Goal: Task Accomplishment & Management: Use online tool/utility

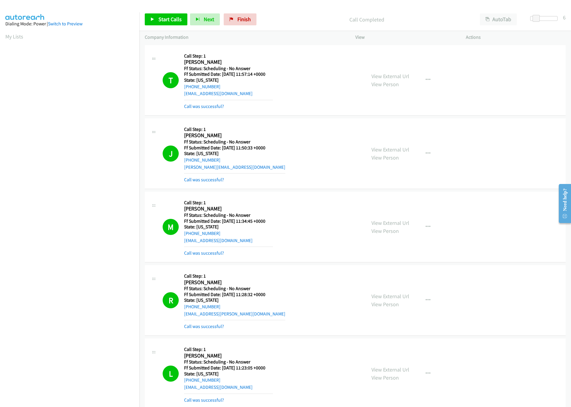
scroll to position [1996, 0]
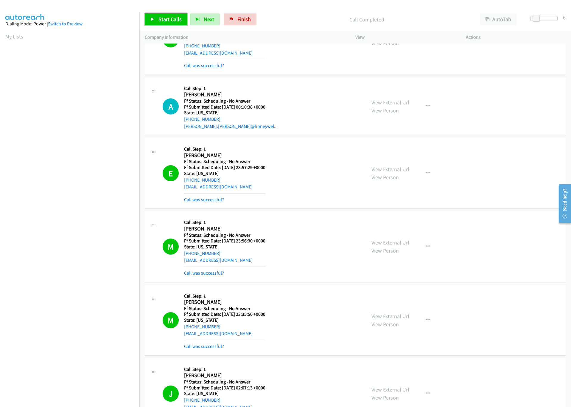
click at [169, 20] on span "Start Calls" at bounding box center [170, 19] width 23 height 7
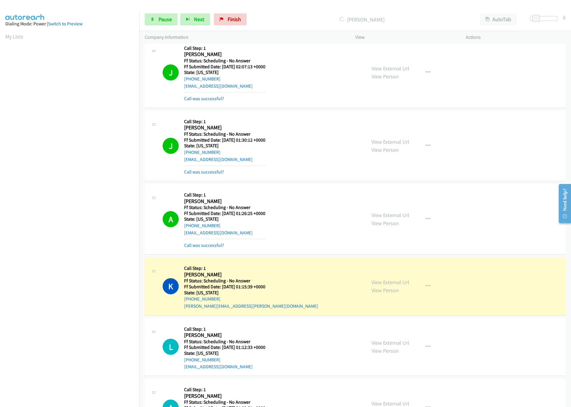
scroll to position [2398, 0]
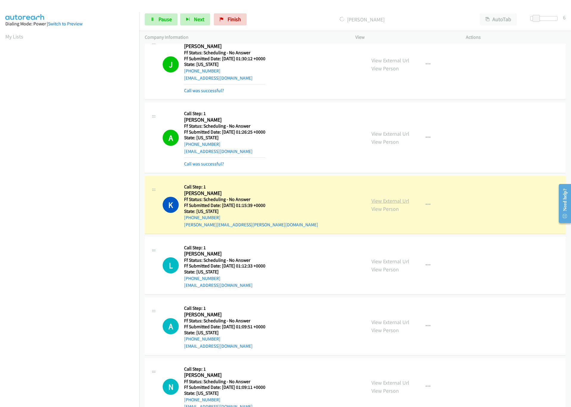
click at [393, 204] on link "View External Url" at bounding box center [391, 200] width 38 height 7
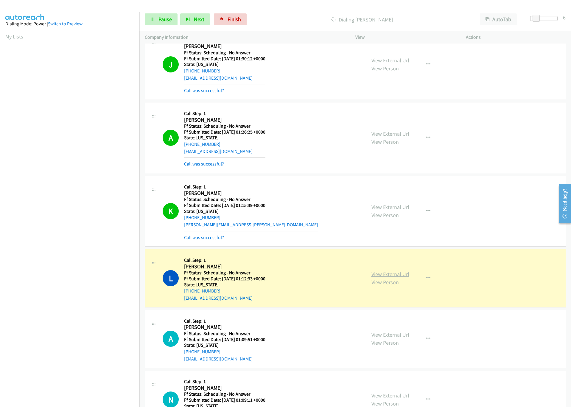
click at [397, 277] on link "View External Url" at bounding box center [391, 274] width 38 height 7
click at [165, 24] on link "Pause" at bounding box center [161, 19] width 33 height 12
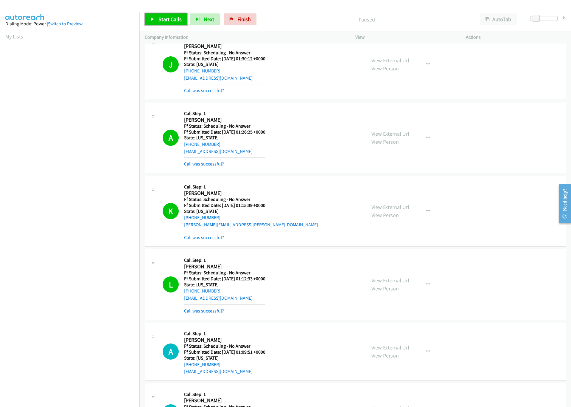
click at [155, 21] on link "Start Calls" at bounding box center [166, 19] width 43 height 12
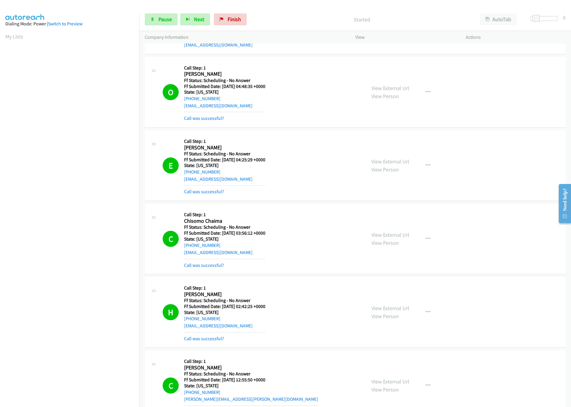
scroll to position [1415, 0]
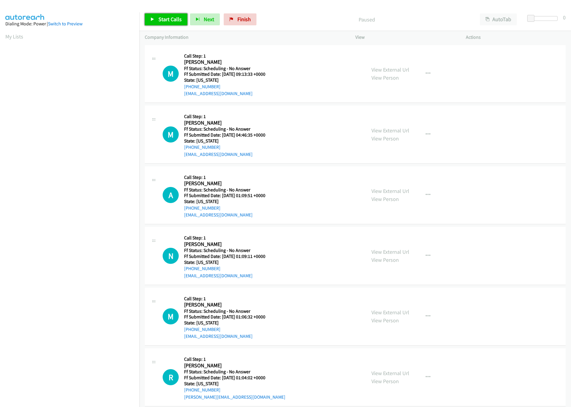
click at [167, 21] on span "Start Calls" at bounding box center [170, 19] width 23 height 7
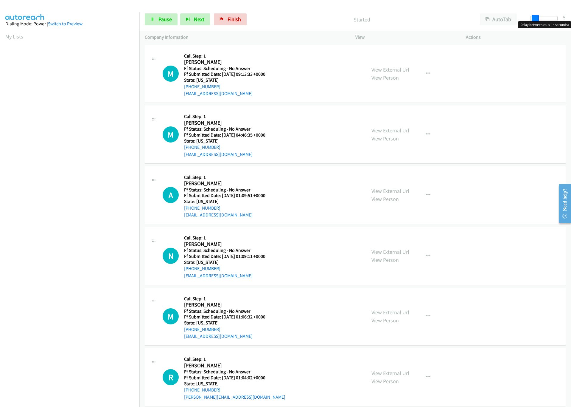
click at [535, 18] on div at bounding box center [544, 18] width 27 height 5
click at [537, 18] on span at bounding box center [535, 18] width 7 height 7
click at [539, 18] on span at bounding box center [536, 18] width 7 height 7
click at [288, 20] on p "Started" at bounding box center [362, 19] width 215 height 8
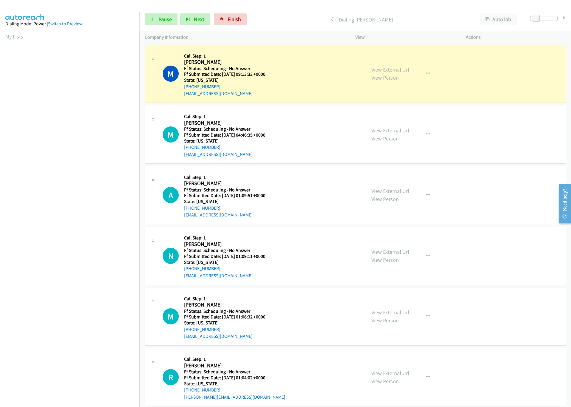
click at [396, 66] on link "View External Url" at bounding box center [391, 69] width 38 height 7
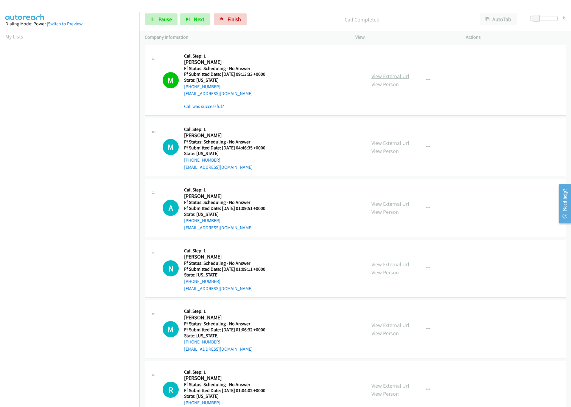
click at [393, 66] on div "View External Url View Person View External Url Email Schedule/Manage Callback …" at bounding box center [424, 80] width 116 height 60
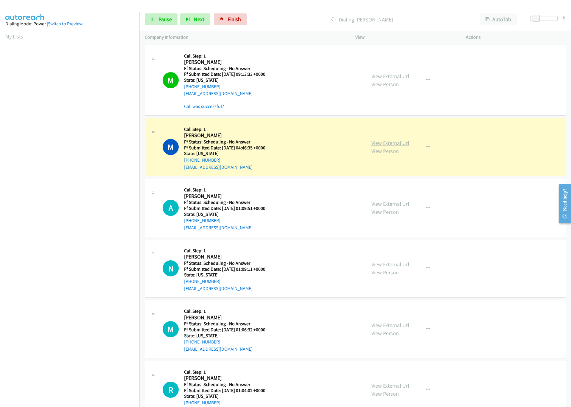
click at [387, 145] on link "View External Url" at bounding box center [391, 142] width 38 height 7
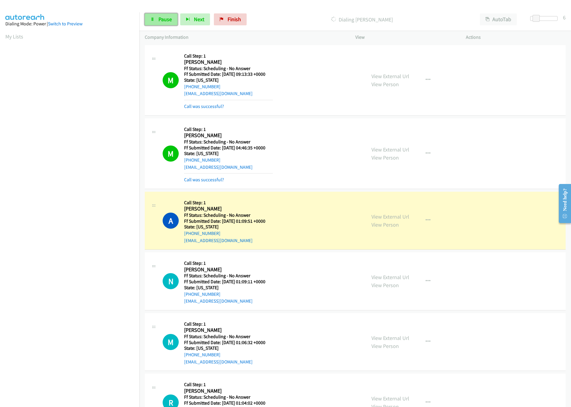
click at [159, 20] on span "Pause" at bounding box center [165, 19] width 13 height 7
click at [374, 216] on link "View External Url" at bounding box center [391, 216] width 38 height 7
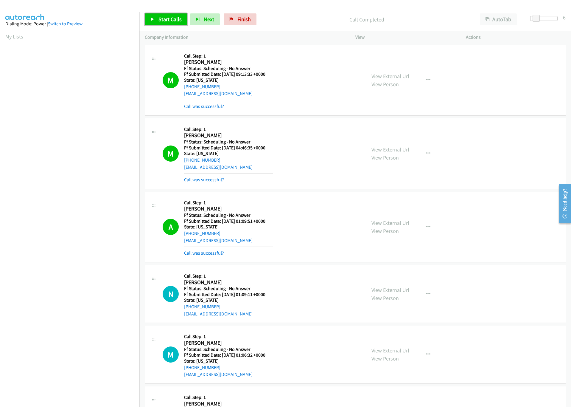
click at [162, 19] on span "Start Calls" at bounding box center [170, 19] width 23 height 7
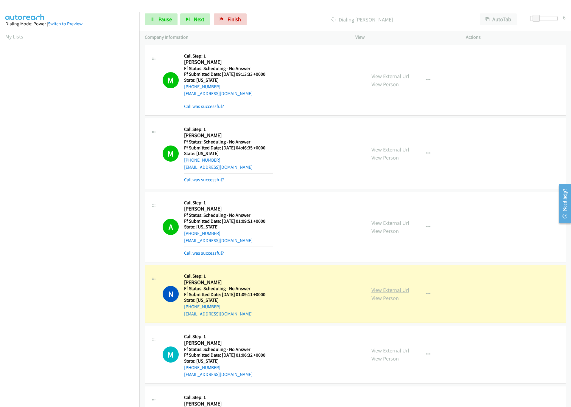
click at [389, 289] on link "View External Url" at bounding box center [391, 289] width 38 height 7
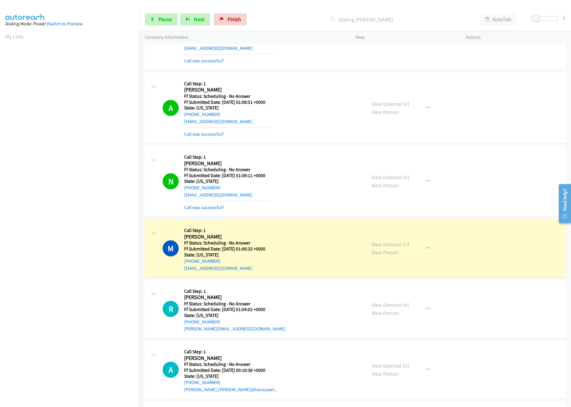
scroll to position [134, 0]
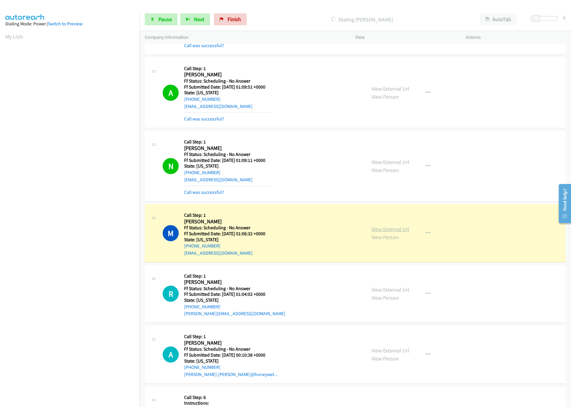
click at [376, 231] on link "View External Url" at bounding box center [391, 229] width 38 height 7
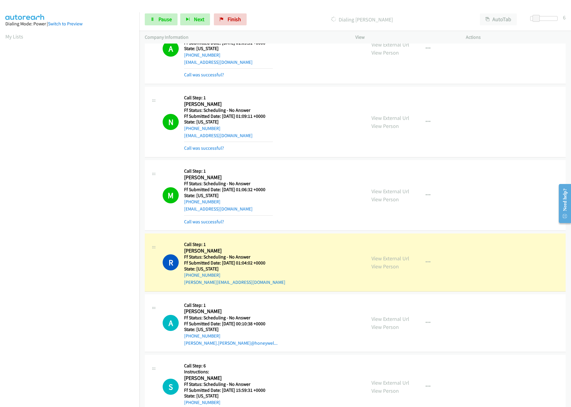
scroll to position [179, 0]
click at [114, 359] on nav "Dialing Mode: Power | Switch to Preview My Lists" at bounding box center [70, 215] width 140 height 407
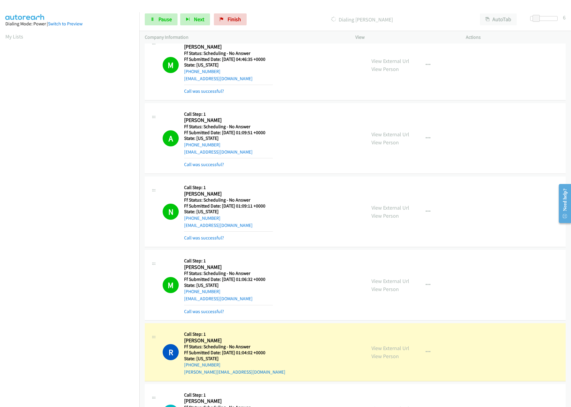
scroll to position [89, 0]
click at [385, 351] on link "View External Url" at bounding box center [391, 347] width 38 height 7
click at [160, 21] on span "Pause" at bounding box center [165, 19] width 13 height 7
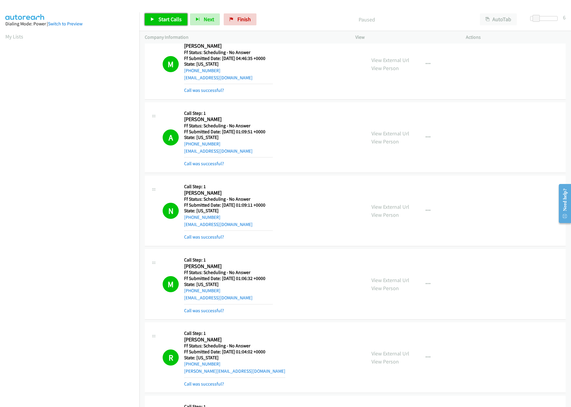
click at [148, 23] on link "Start Calls" at bounding box center [166, 19] width 43 height 12
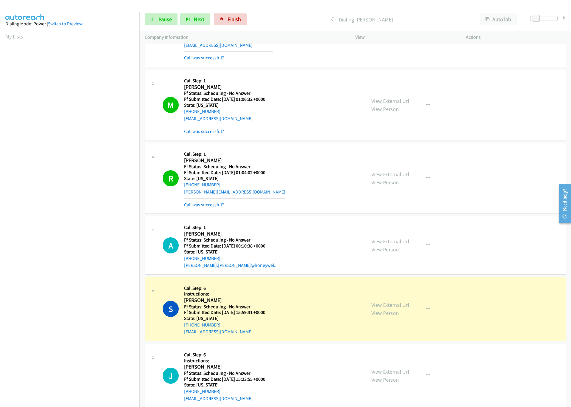
scroll to position [358, 0]
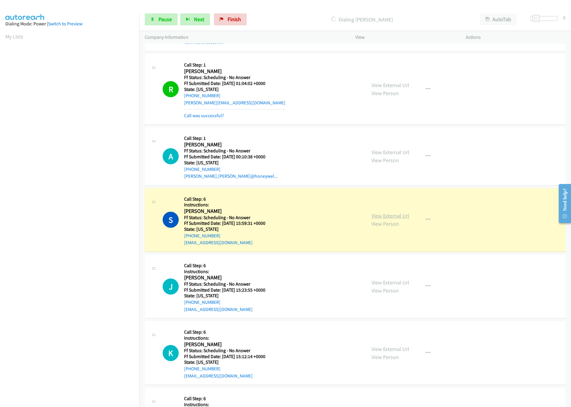
click at [390, 215] on link "View External Url" at bounding box center [391, 215] width 38 height 7
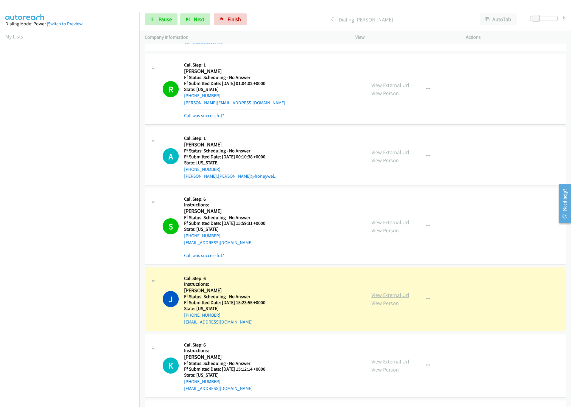
click at [393, 298] on link "View External Url" at bounding box center [391, 294] width 38 height 7
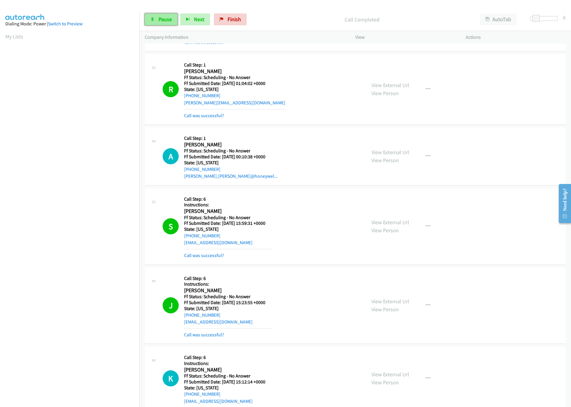
click at [157, 17] on link "Pause" at bounding box center [161, 19] width 33 height 12
